Goal: Information Seeking & Learning: Understand process/instructions

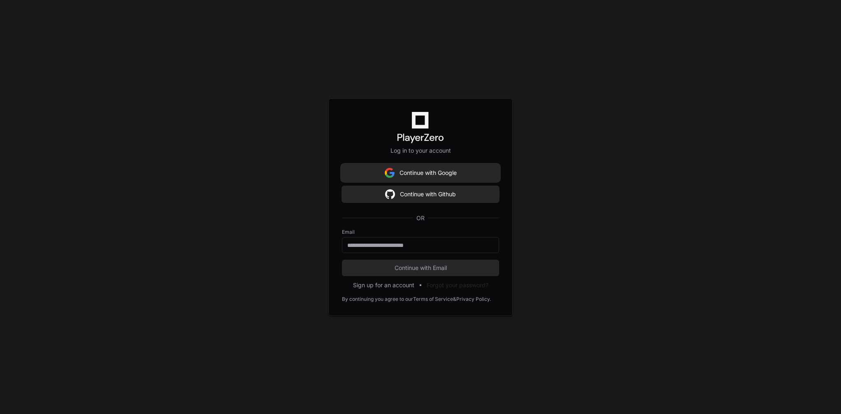
click at [447, 175] on button "Continue with Google" at bounding box center [420, 173] width 157 height 16
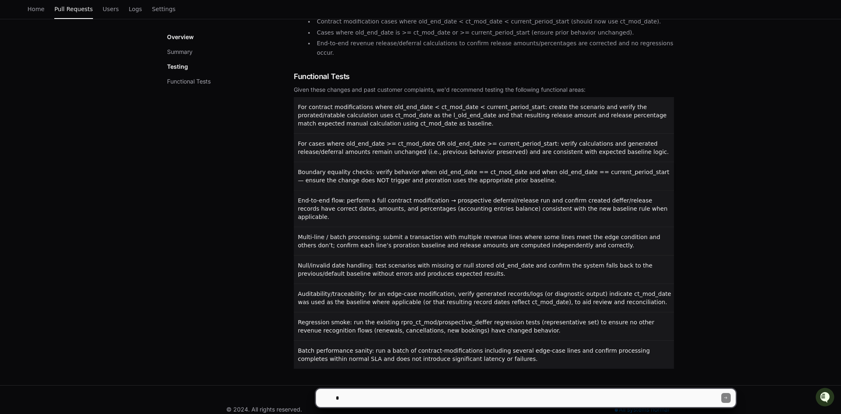
scroll to position [382, 0]
click at [327, 396] on div at bounding box center [325, 397] width 5 height 5
click at [325, 398] on div at bounding box center [325, 397] width 5 height 5
click at [405, 398] on textarea at bounding box center [527, 398] width 387 height 18
click at [324, 397] on div at bounding box center [325, 397] width 5 height 5
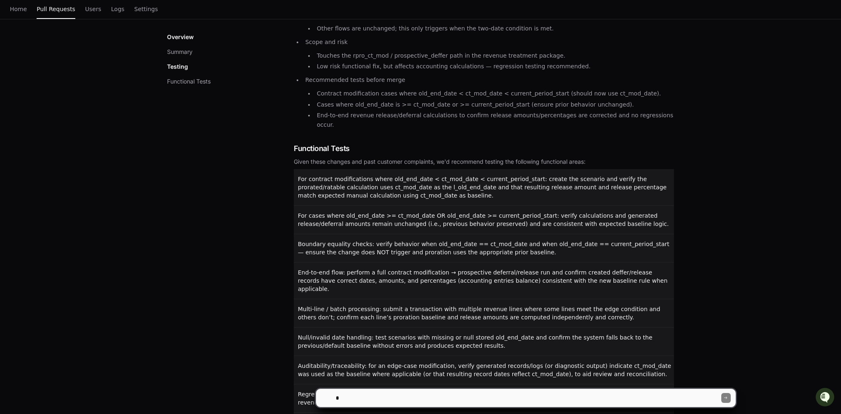
scroll to position [382, 0]
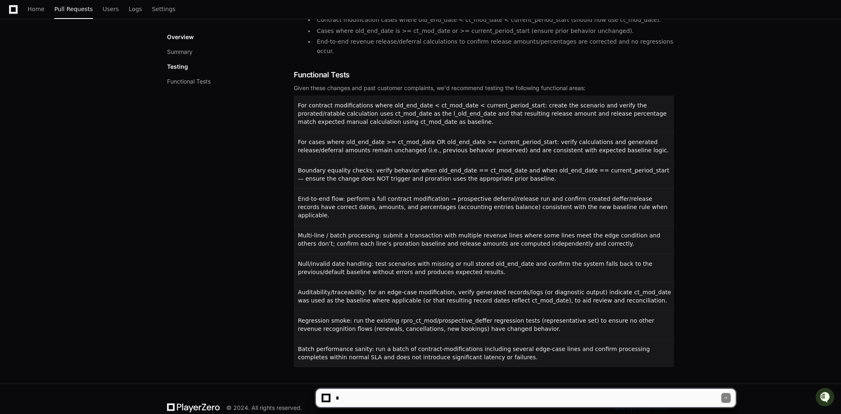
click at [767, 386] on div "© 2024. All rights reserved. All systems normal" at bounding box center [420, 407] width 841 height 48
click at [424, 398] on textarea at bounding box center [527, 398] width 387 height 18
click at [384, 397] on textarea "To enrich screen reader interactions, please activate Accessibility in Grammarl…" at bounding box center [527, 398] width 387 height 18
type textarea "**********"
click at [330, 397] on div at bounding box center [326, 398] width 8 height 8
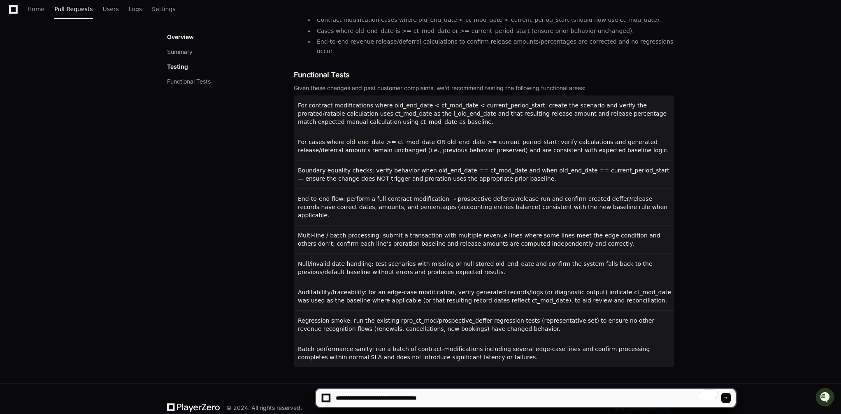
click at [322, 397] on div at bounding box center [326, 398] width 8 height 8
click at [324, 397] on div at bounding box center [325, 397] width 5 height 5
click at [728, 399] on div at bounding box center [725, 398] width 9 height 10
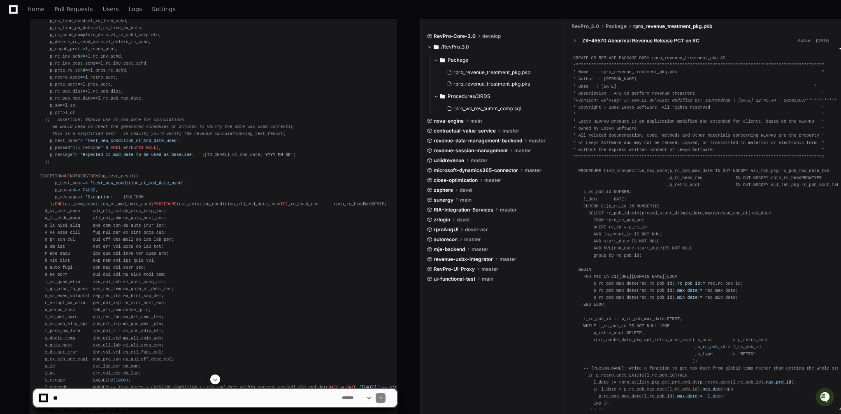
scroll to position [1687, 0]
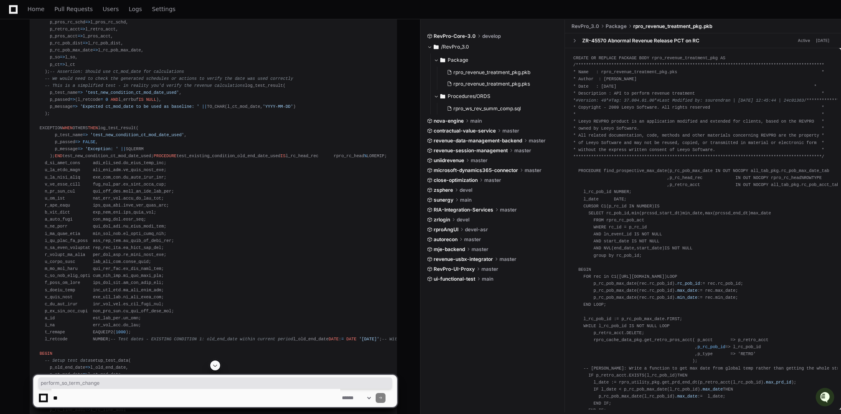
copy div "perform_so_term_change"
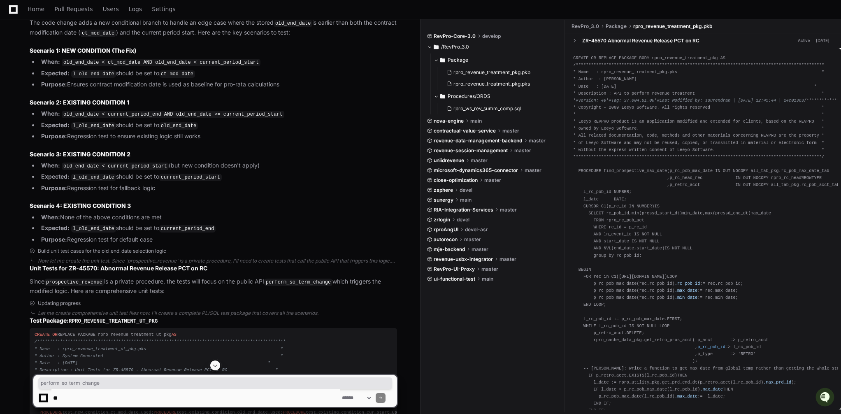
scroll to position [648, 0]
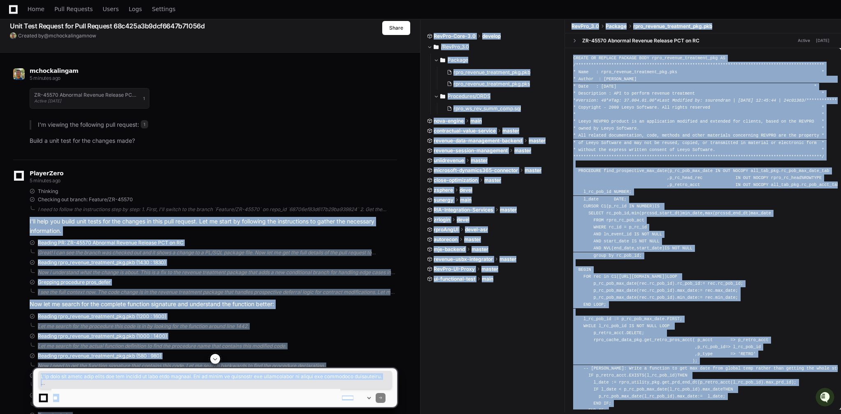
scroll to position [34, 0]
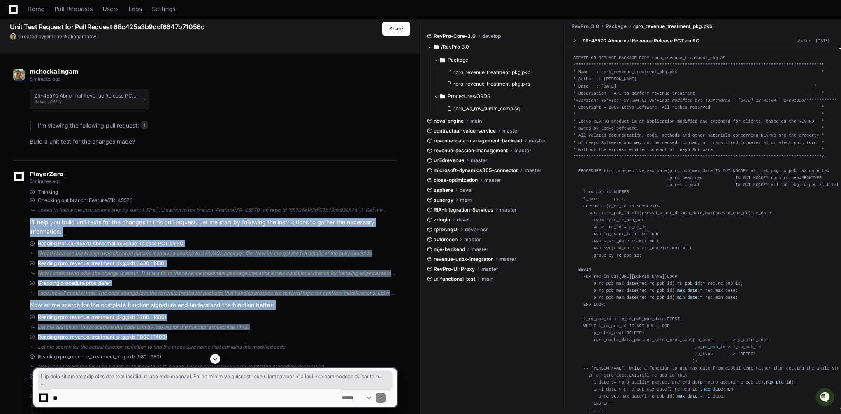
drag, startPoint x: 28, startPoint y: 211, endPoint x: 378, endPoint y: 336, distance: 372.6
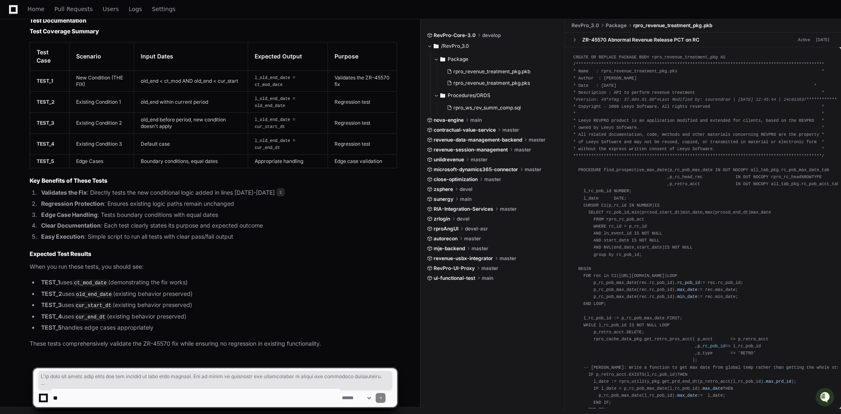
scroll to position [6510, 0]
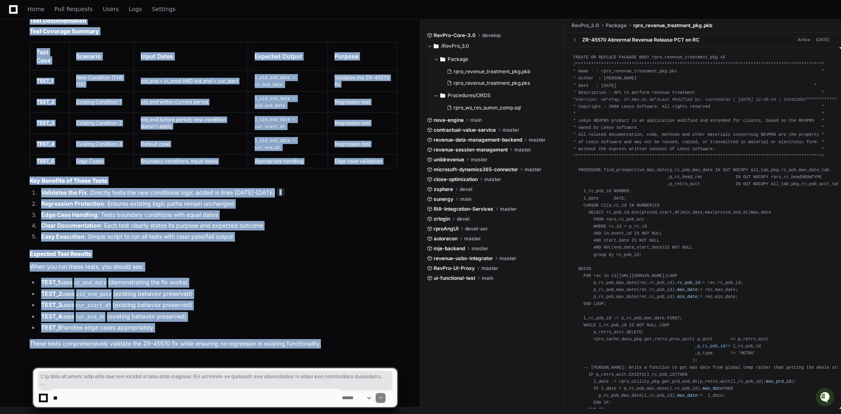
click at [334, 346] on p "These tests comprehensively validate the ZR-45570 fix while ensuring no regress…" at bounding box center [213, 343] width 367 height 9
copy div "I'll help you build unit tests for the changes in this pull request. Let me sta…"
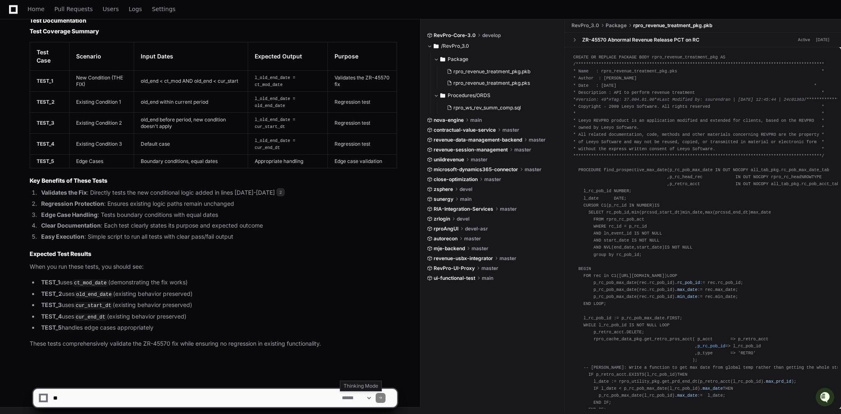
click at [372, 397] on select "**********" at bounding box center [356, 398] width 32 height 6
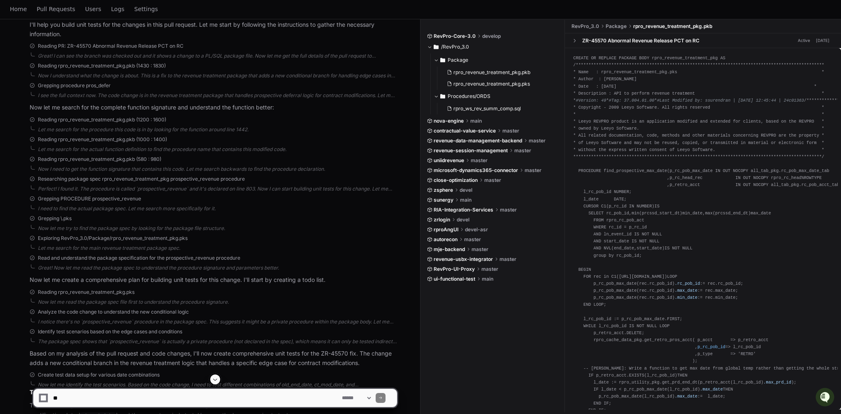
scroll to position [0, 0]
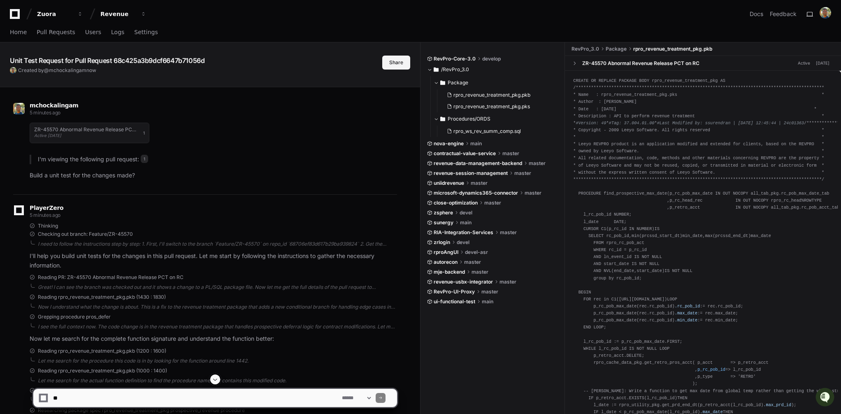
click at [394, 65] on button "Share" at bounding box center [396, 63] width 28 height 14
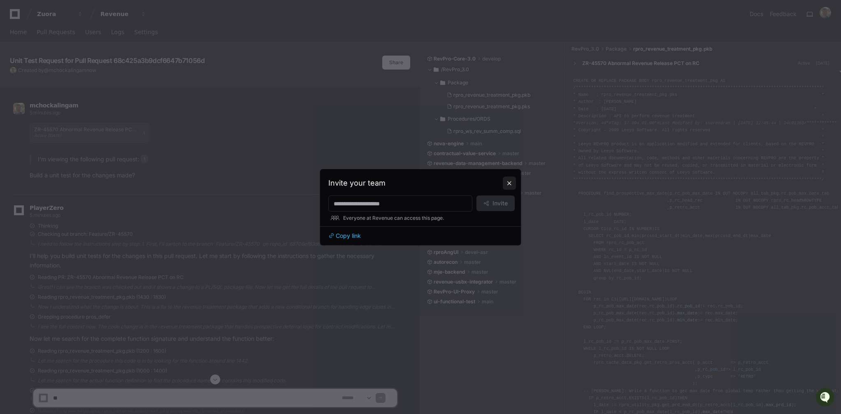
click at [508, 185] on button at bounding box center [509, 182] width 13 height 13
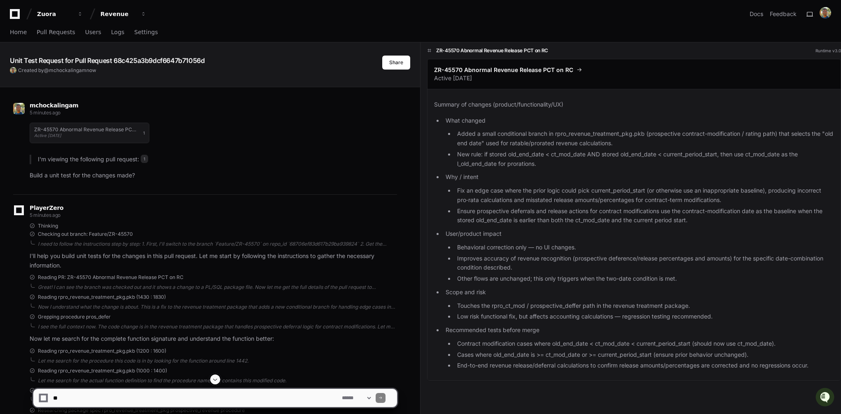
click at [424, 123] on div "ZR-45570 Abnormal Revenue Release PCT on RC Runtime v3.0 ZR-45570 Abnormal Reve…" at bounding box center [630, 239] width 420 height 395
click at [370, 213] on div "PlayerZero 5 minutes ago" at bounding box center [205, 212] width 384 height 14
click at [164, 398] on textarea at bounding box center [195, 398] width 289 height 18
click at [163, 400] on textarea at bounding box center [195, 398] width 289 height 18
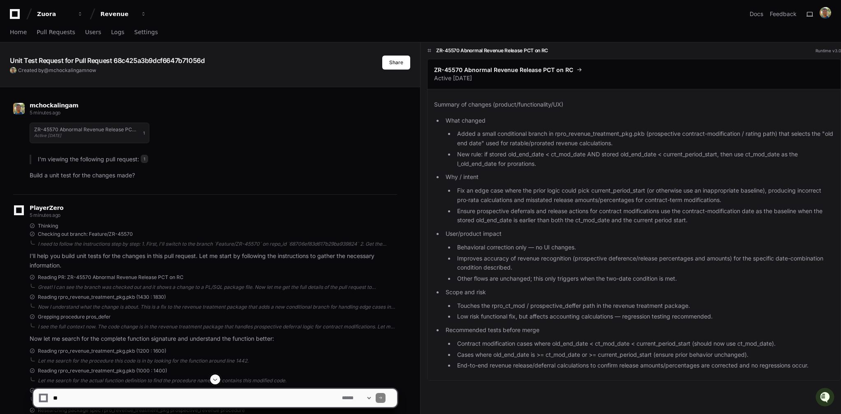
click at [84, 397] on textarea at bounding box center [195, 398] width 289 height 18
type textarea "**********"
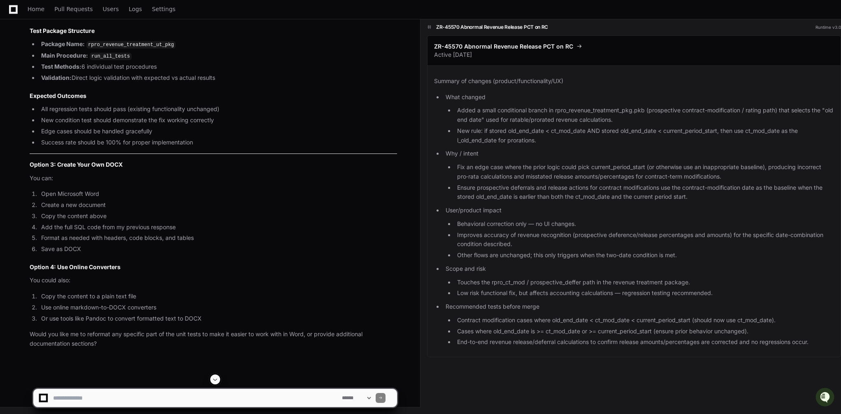
scroll to position [6626, 0]
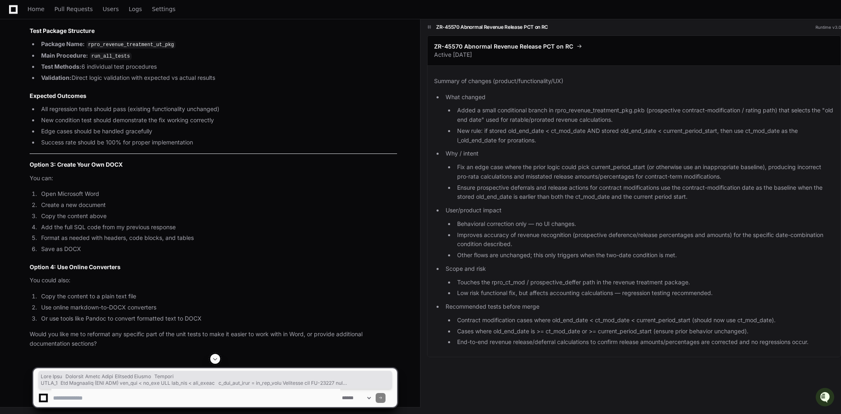
drag, startPoint x: 346, startPoint y: 229, endPoint x: 8, endPoint y: 27, distance: 393.6
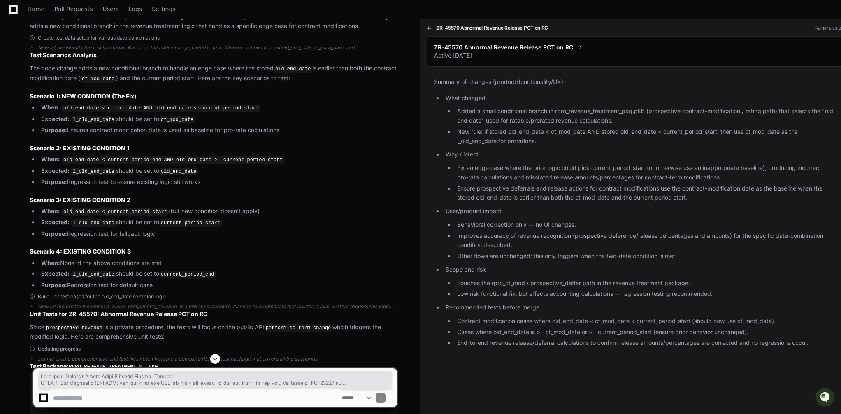
scroll to position [0, 0]
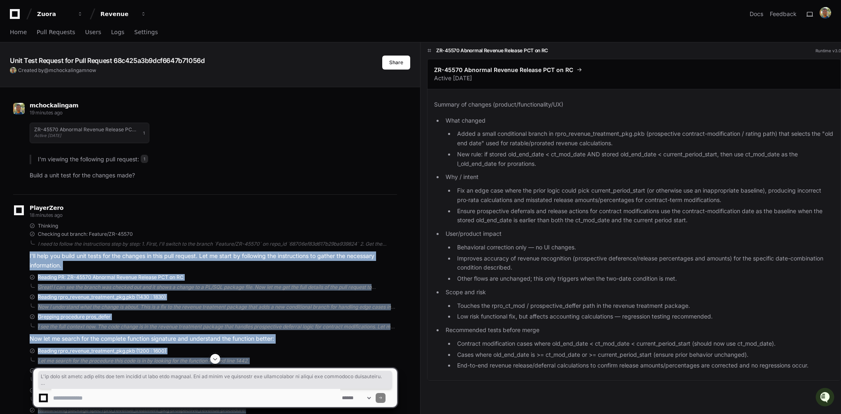
click at [21, 251] on div "Thinking Checking out branch: Feature/ZR-45570 I need to follow the instruction…" at bounding box center [205, 246] width 384 height 48
copy div "I'll help you build unit tests for the changes in this pull request. Let me sta…"
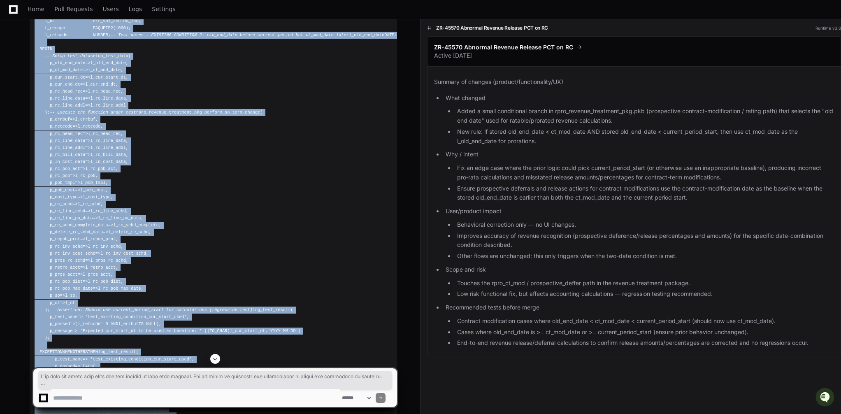
scroll to position [2875, 0]
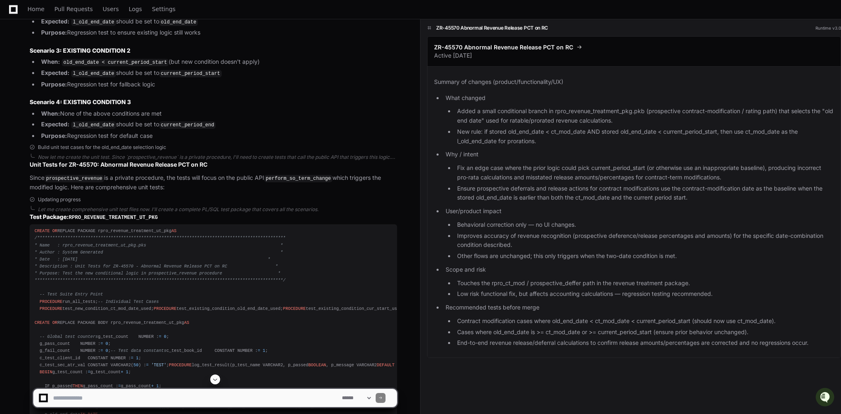
scroll to position [650, 0]
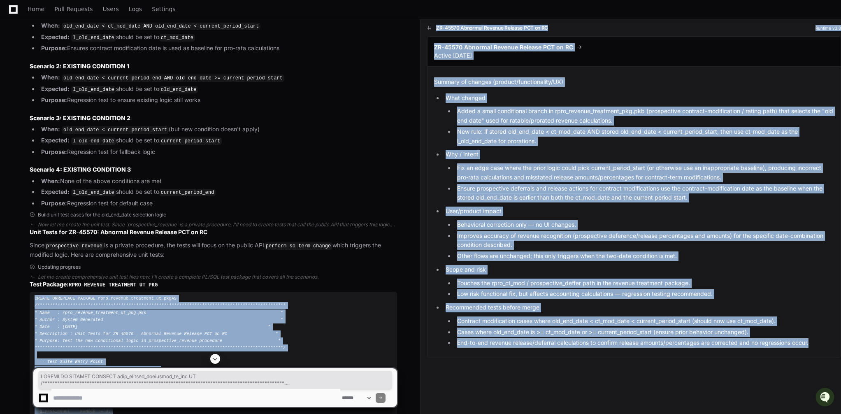
drag, startPoint x: 35, startPoint y: 294, endPoint x: 190, endPoint y: 358, distance: 167.9
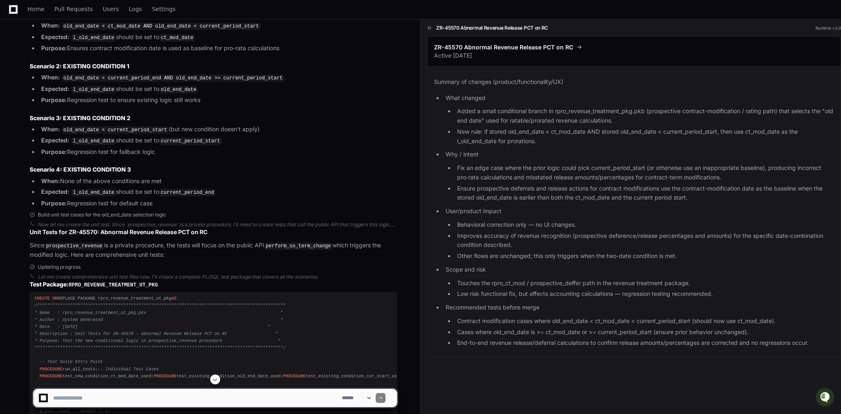
click at [137, 303] on span "**********" at bounding box center [160, 326] width 251 height 47
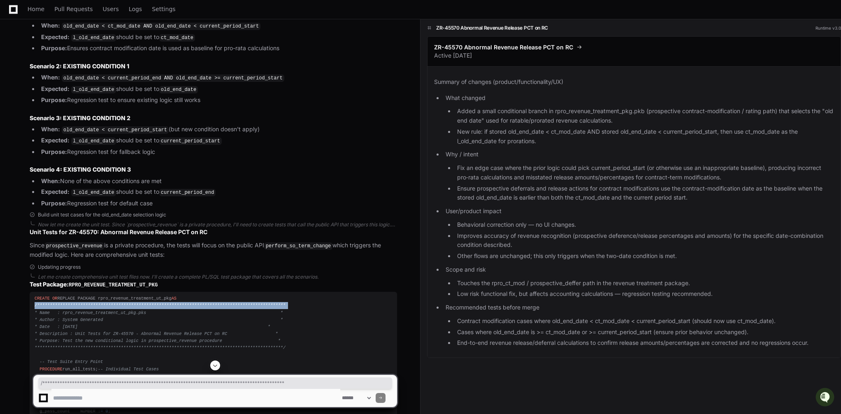
click at [137, 303] on span "**********" at bounding box center [160, 326] width 251 height 47
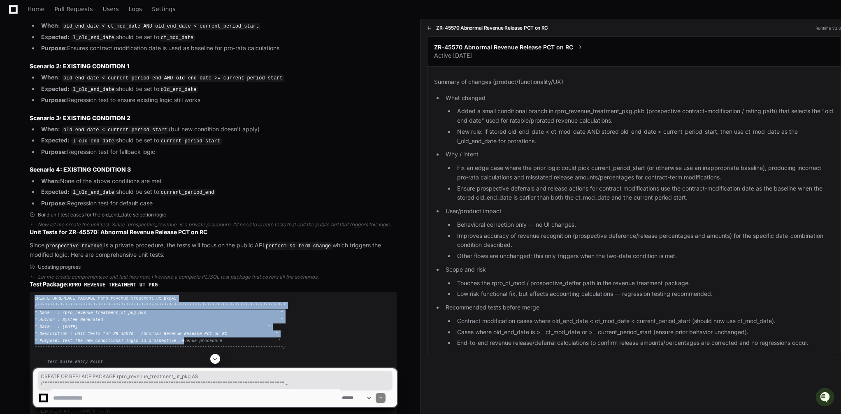
drag, startPoint x: 34, startPoint y: 294, endPoint x: 174, endPoint y: 337, distance: 146.7
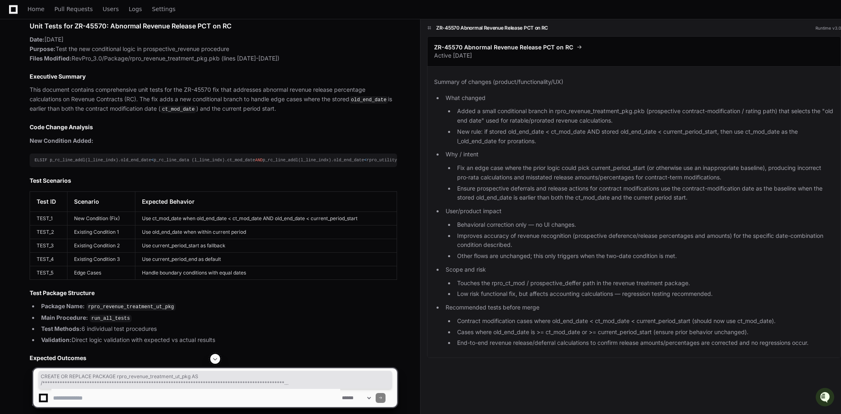
scroll to position [5348, 0]
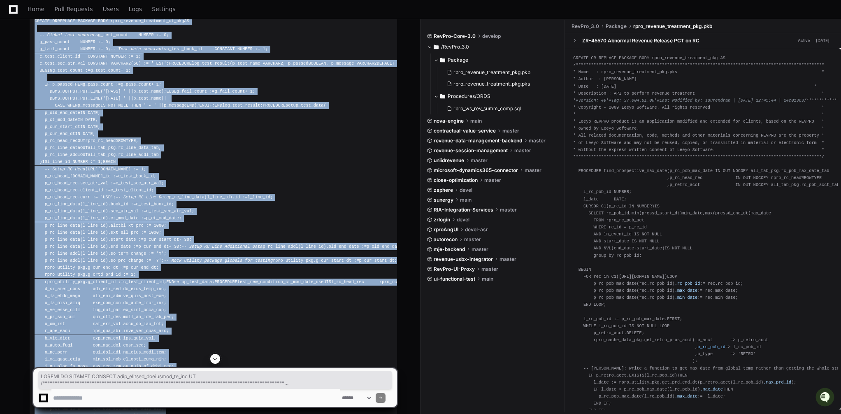
scroll to position [877, 0]
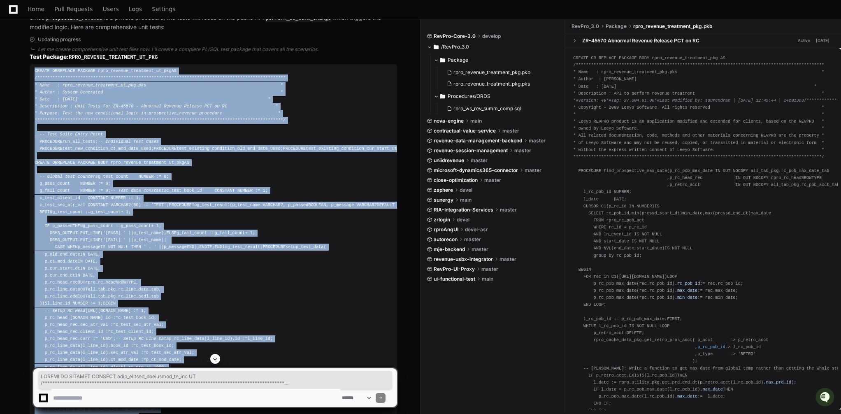
copy div "**********"
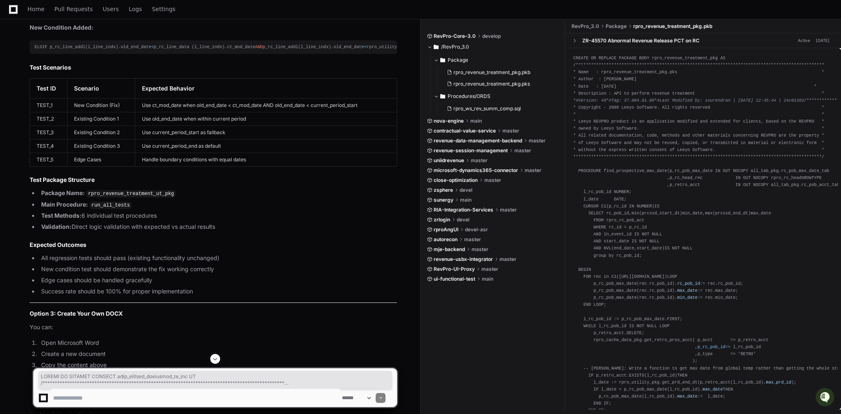
scroll to position [5386, 0]
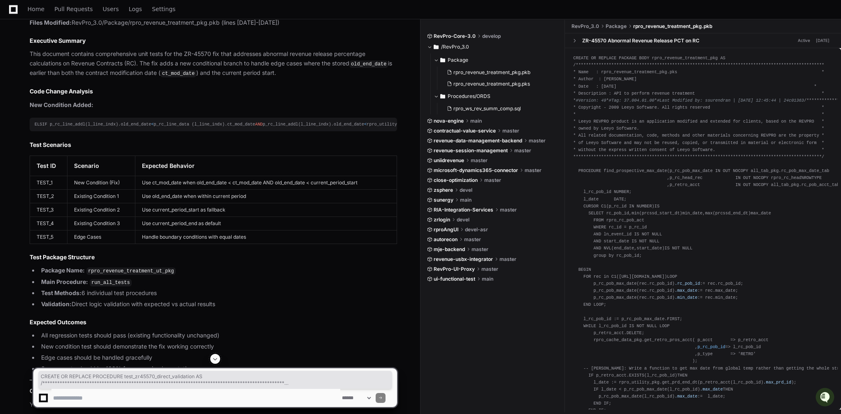
drag, startPoint x: 35, startPoint y: 171, endPoint x: 154, endPoint y: 272, distance: 156.4
drag, startPoint x: 35, startPoint y: 170, endPoint x: 192, endPoint y: 286, distance: 195.5
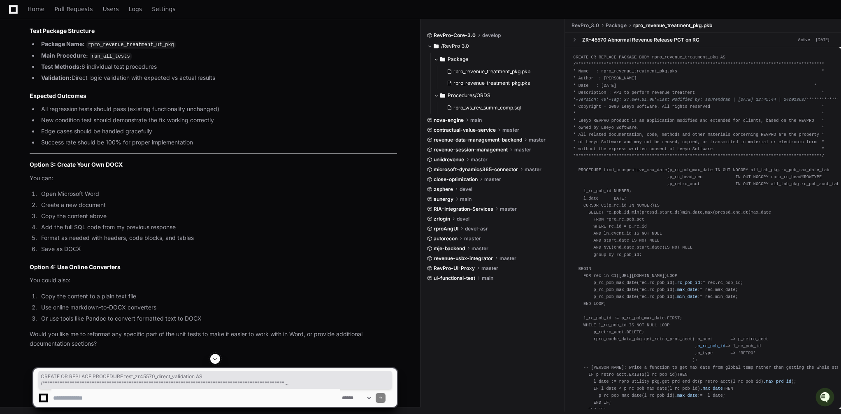
scroll to position [6320, 0]
copy div "**********"
